Goal: Navigation & Orientation: Find specific page/section

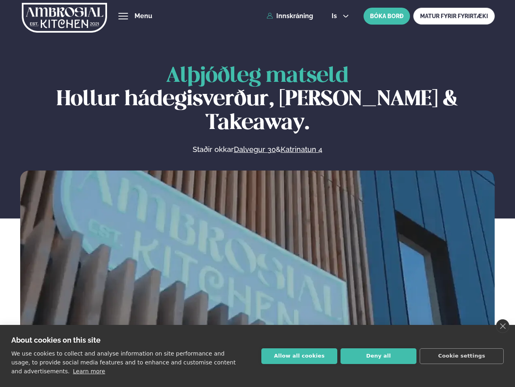
click at [502, 326] on link "close" at bounding box center [502, 327] width 13 height 14
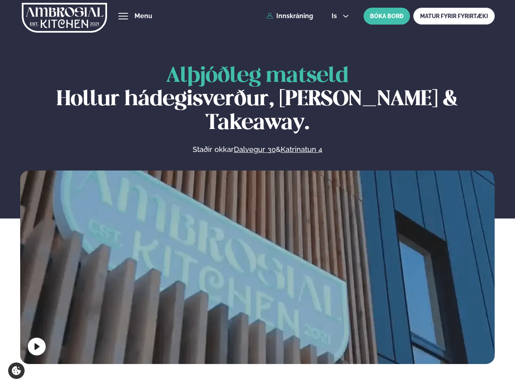
click at [123, 16] on span "hamburger" at bounding box center [122, 16] width 7 height 7
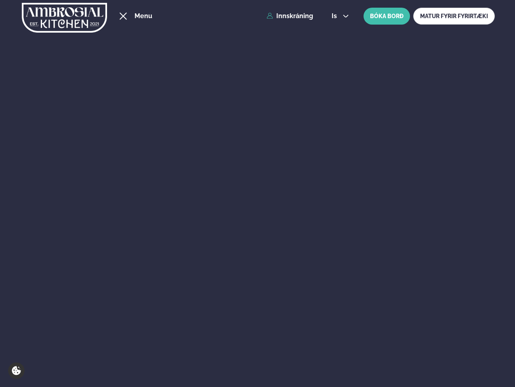
click at [339, 16] on span "is" at bounding box center [335, 16] width 8 height 6
